Goal: Navigation & Orientation: Understand site structure

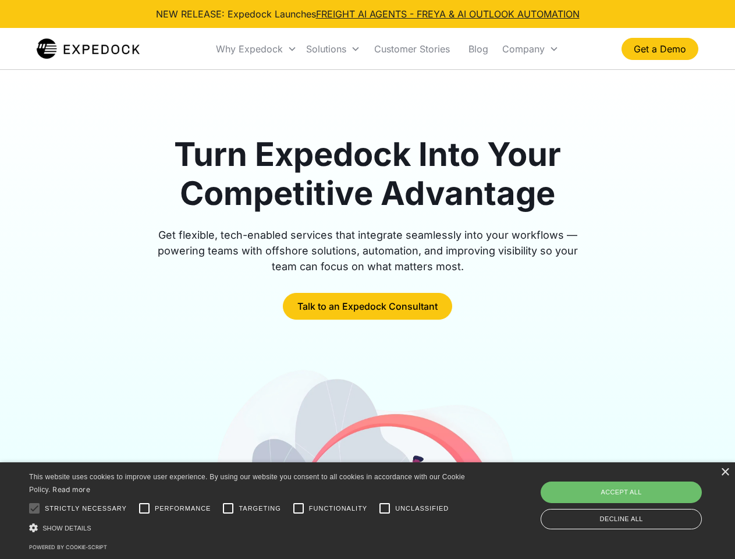
click at [257, 49] on div "Why Expedock" at bounding box center [249, 49] width 67 height 12
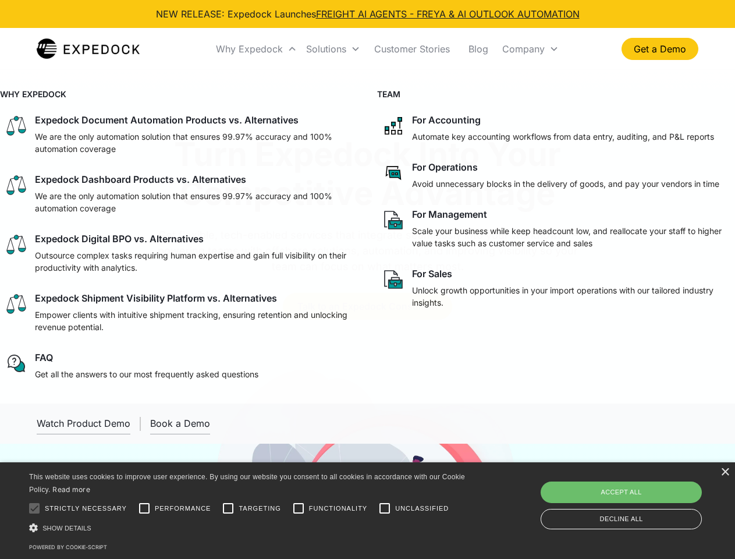
click at [333, 49] on div "Solutions" at bounding box center [326, 49] width 40 height 12
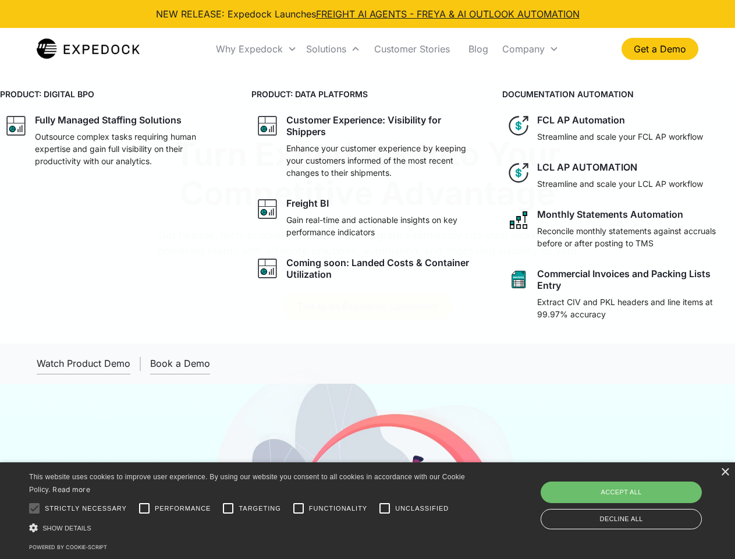
click at [530, 49] on div "Company" at bounding box center [523, 49] width 42 height 12
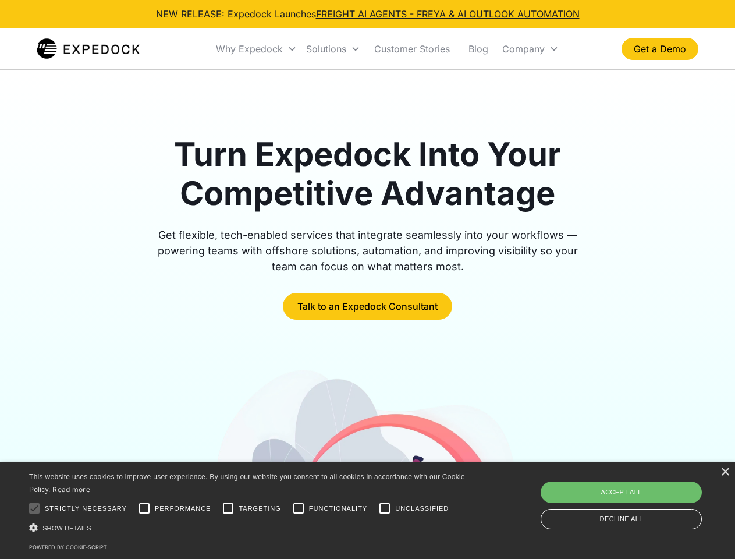
click at [34, 508] on div at bounding box center [34, 508] width 23 height 23
click at [144, 508] on input "Performance" at bounding box center [144, 508] width 23 height 23
checkbox input "true"
click at [228, 508] on input "Targeting" at bounding box center [228, 508] width 23 height 23
checkbox input "true"
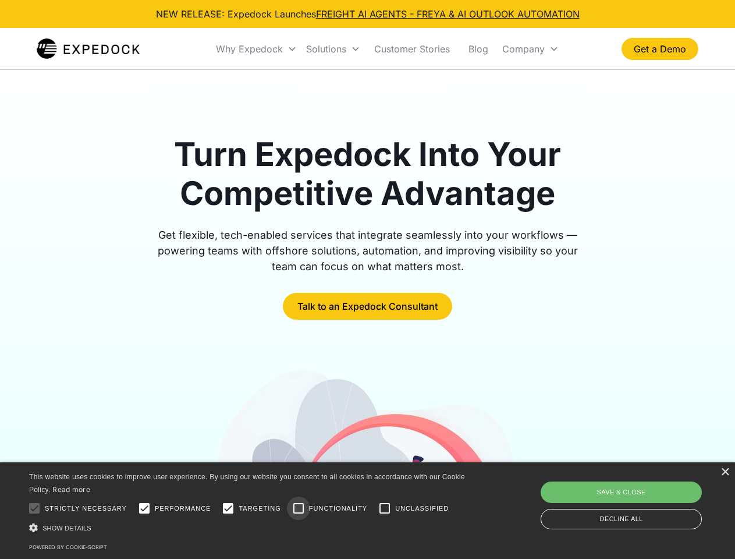
click at [299, 508] on input "Functionality" at bounding box center [298, 508] width 23 height 23
checkbox input "true"
click at [385, 508] on input "Unclassified" at bounding box center [384, 508] width 23 height 23
checkbox input "true"
click at [249, 527] on div "Show details Hide details" at bounding box center [249, 528] width 440 height 12
